Goal: Find specific page/section: Find specific page/section

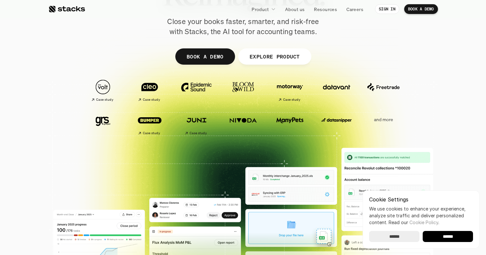
scroll to position [101, 0]
click at [387, 122] on p "and more" at bounding box center [383, 120] width 40 height 6
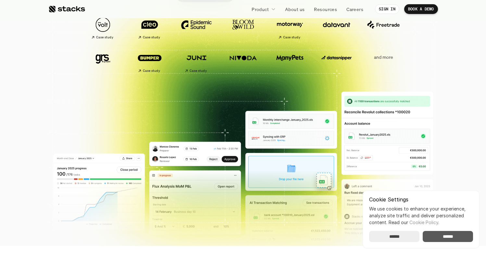
click at [439, 235] on input "******" at bounding box center [447, 236] width 50 height 11
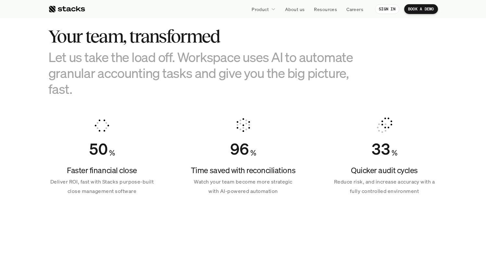
scroll to position [430, 0]
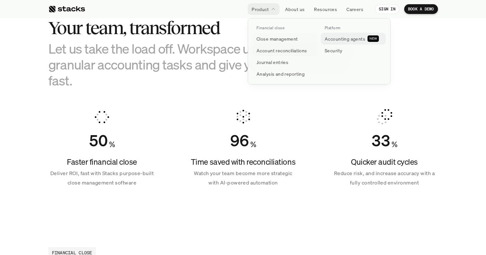
click at [344, 40] on p "Accounting agents" at bounding box center [344, 38] width 41 height 7
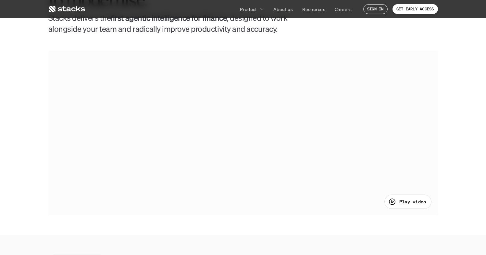
scroll to position [326, 0]
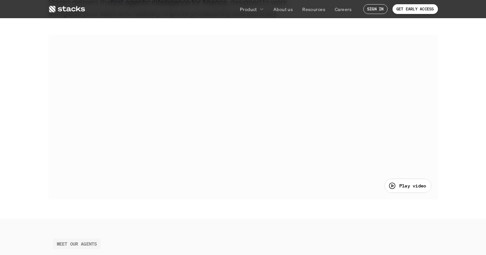
click at [401, 185] on p "Play video" at bounding box center [412, 185] width 27 height 7
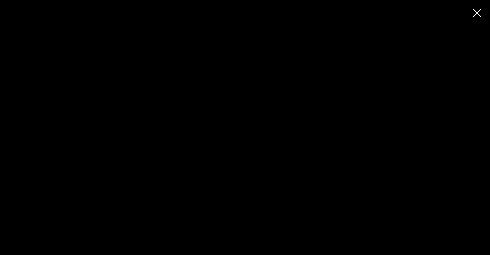
click at [479, 9] on div at bounding box center [245, 127] width 490 height 255
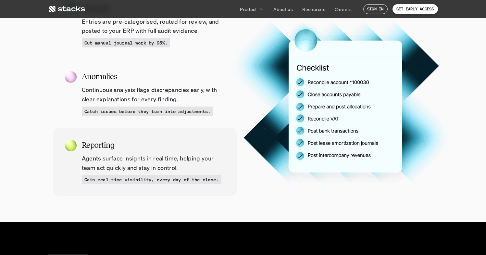
scroll to position [731, 0]
